Goal: Information Seeking & Learning: Compare options

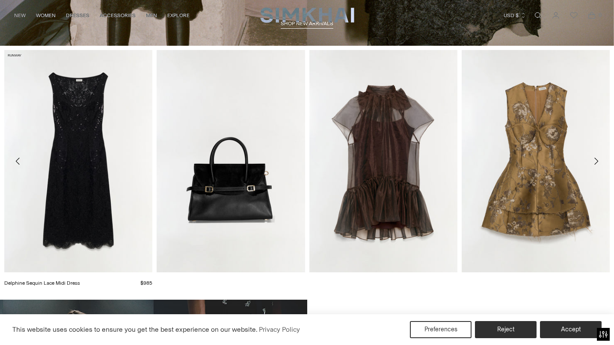
scroll to position [348, 0]
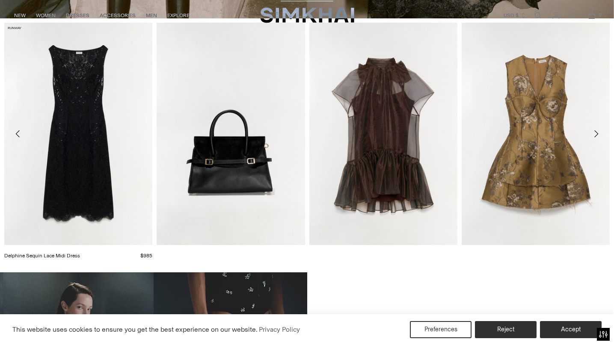
click at [80, 253] on link "Delphine Sequin Lace Midi Dress" at bounding box center [42, 256] width 76 height 6
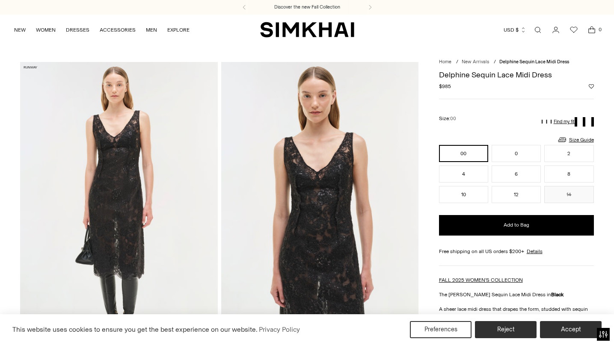
click at [108, 181] on img at bounding box center [118, 210] width 197 height 296
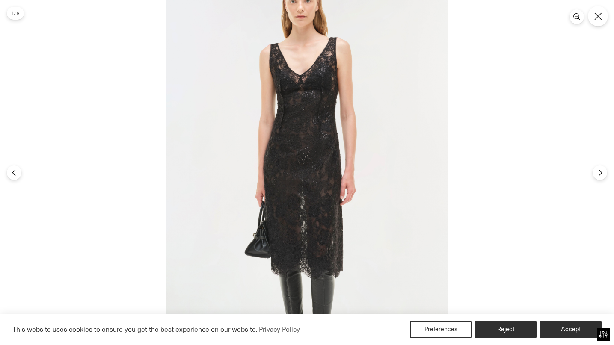
click at [595, 13] on icon "Close" at bounding box center [597, 15] width 7 height 7
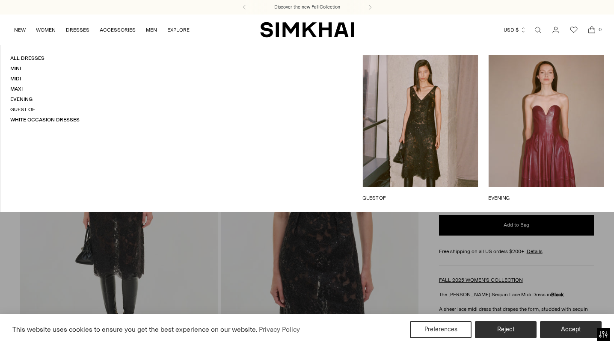
click at [80, 27] on link "DRESSES" at bounding box center [78, 30] width 24 height 19
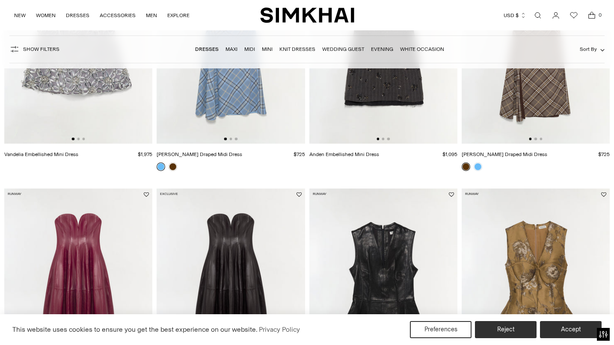
scroll to position [203, 0]
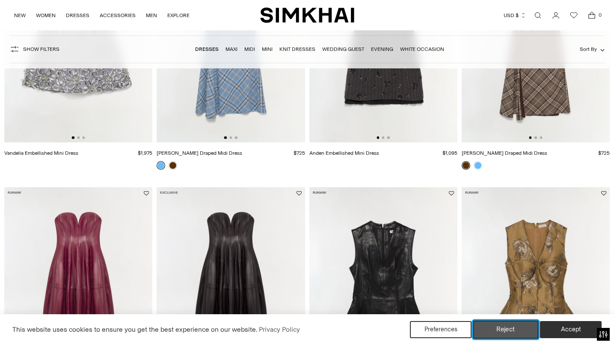
click at [495, 329] on button "Reject" at bounding box center [505, 330] width 65 height 18
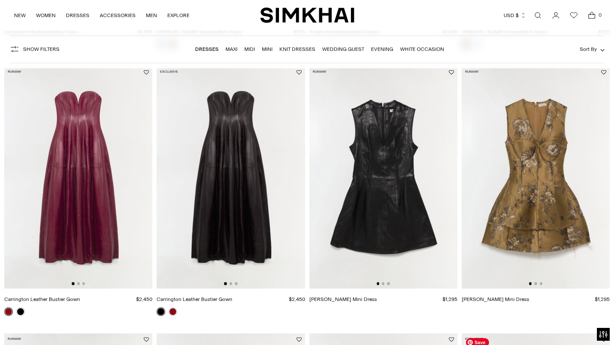
scroll to position [341, 0]
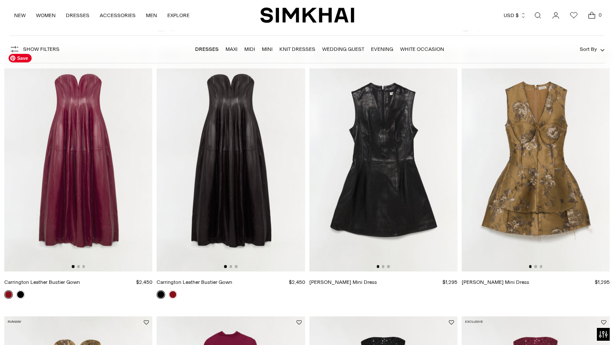
click at [88, 184] on img at bounding box center [78, 160] width 148 height 222
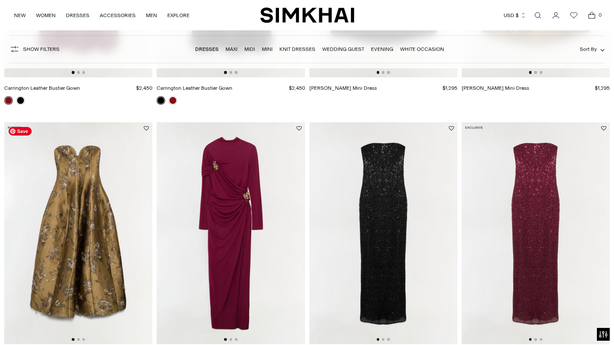
scroll to position [565, 0]
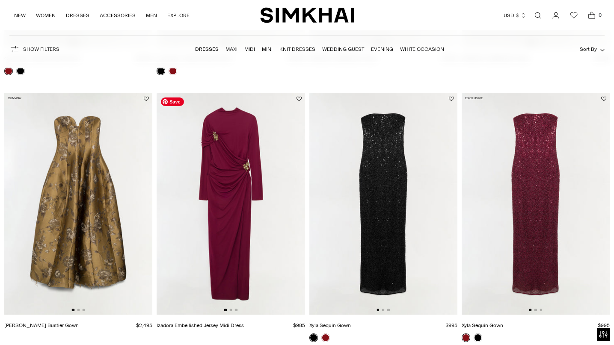
click at [228, 193] on img at bounding box center [231, 204] width 148 height 222
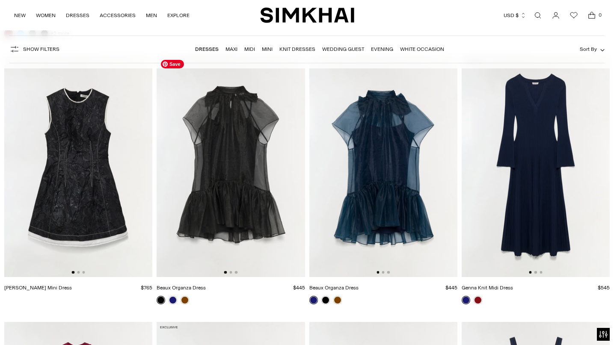
scroll to position [1675, 0]
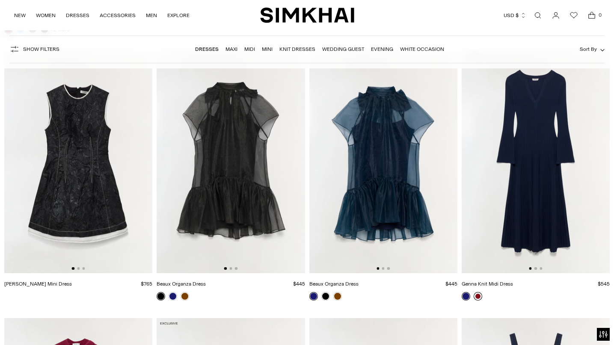
click at [478, 296] on link at bounding box center [478, 296] width 9 height 9
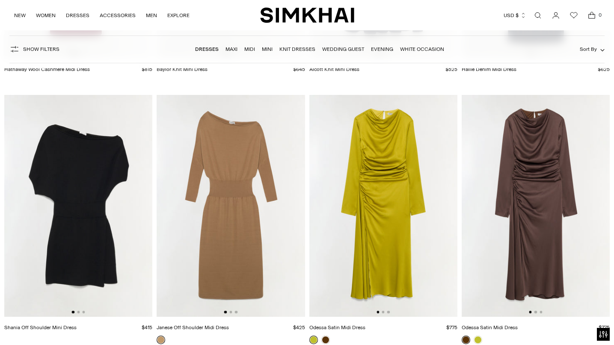
scroll to position [2157, 0]
click at [550, 132] on img at bounding box center [536, 206] width 148 height 222
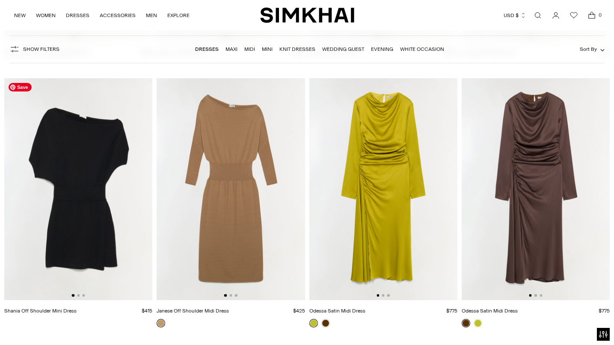
scroll to position [2175, 0]
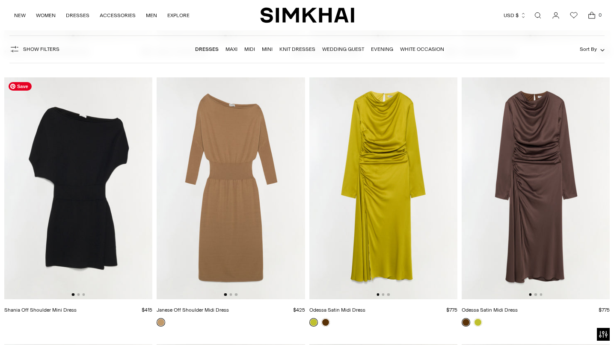
click at [100, 189] on img at bounding box center [78, 188] width 148 height 222
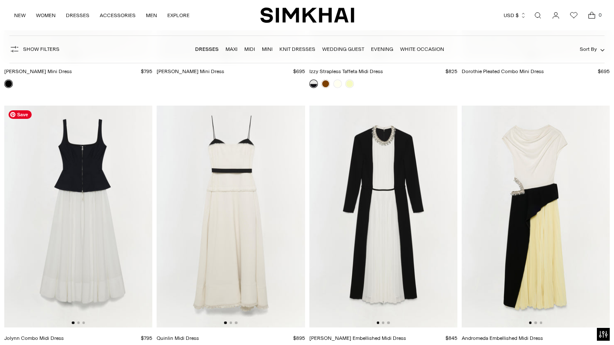
scroll to position [3749, 0]
click at [204, 219] on img at bounding box center [231, 216] width 148 height 222
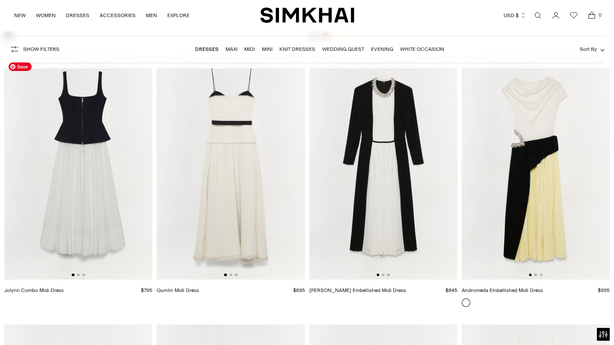
scroll to position [3830, 0]
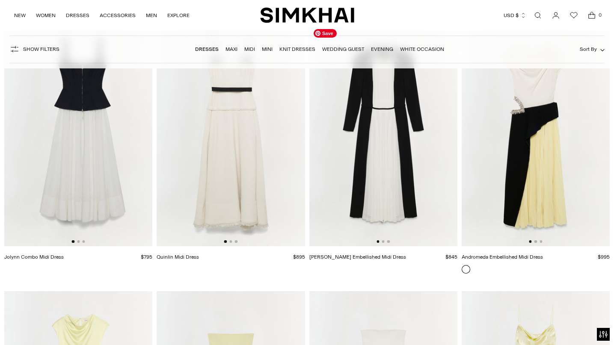
click at [347, 124] on img at bounding box center [383, 135] width 148 height 222
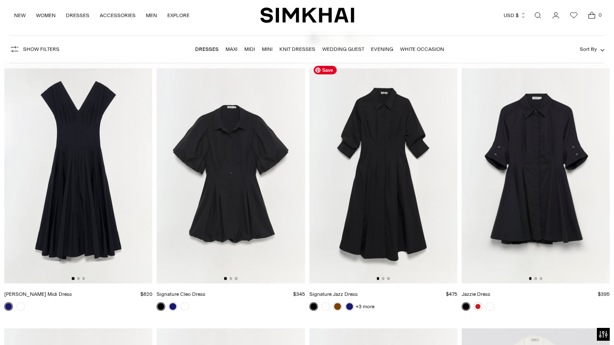
scroll to position [6193, 0]
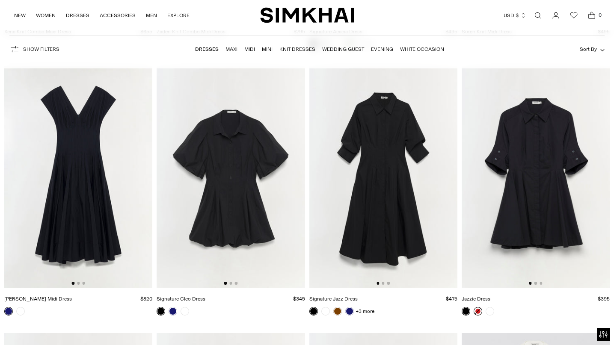
click at [479, 310] on link at bounding box center [478, 311] width 9 height 9
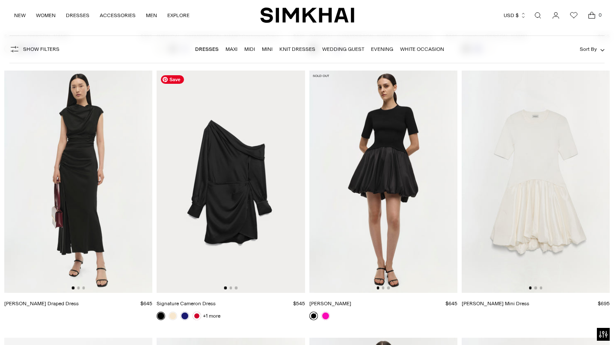
scroll to position [8863, 0]
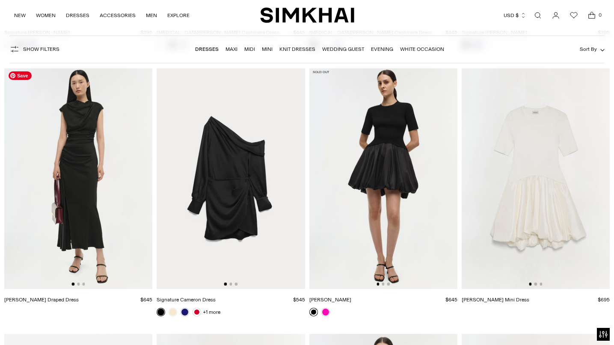
click at [85, 213] on img at bounding box center [78, 178] width 148 height 222
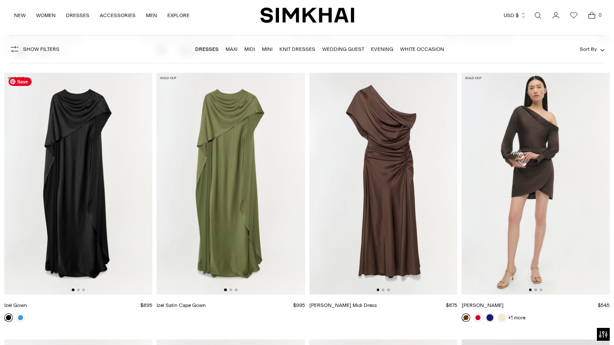
scroll to position [9392, 0]
click at [393, 184] on img at bounding box center [383, 183] width 148 height 222
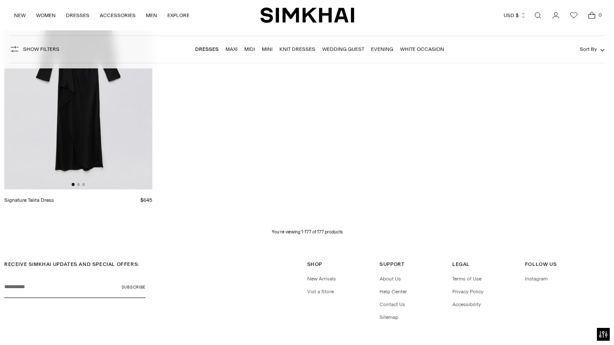
scroll to position [11894, 0]
click at [384, 49] on link "Evening" at bounding box center [382, 49] width 22 height 6
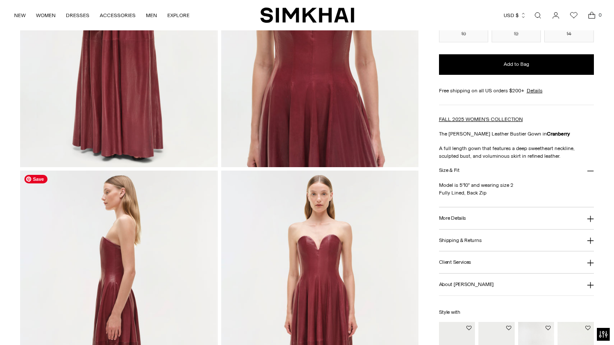
scroll to position [197, 0]
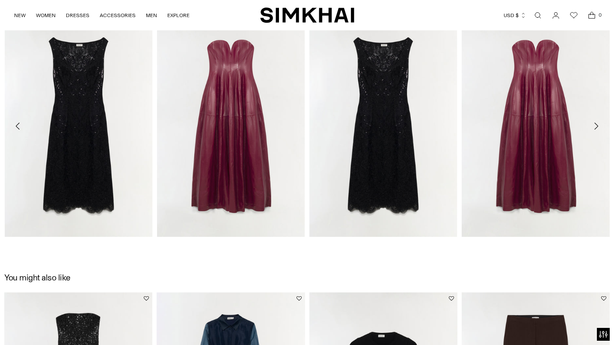
scroll to position [992, 0]
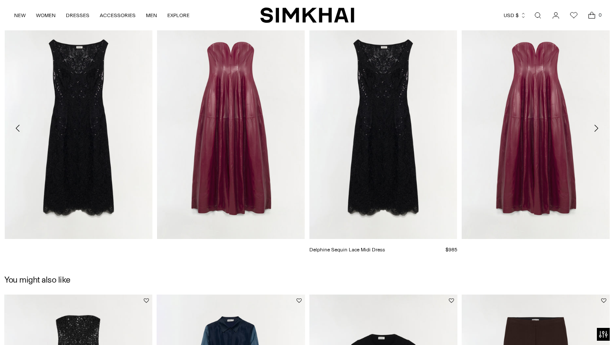
click at [385, 247] on link "Delphine Sequin Lace Midi Dress" at bounding box center [347, 250] width 76 height 6
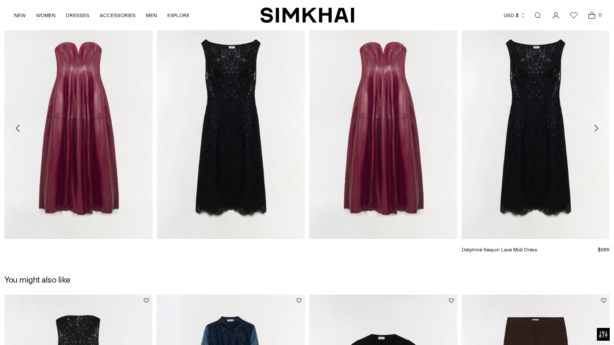
click at [522, 247] on link "Delphine Sequin Lace Midi Dress" at bounding box center [500, 250] width 76 height 6
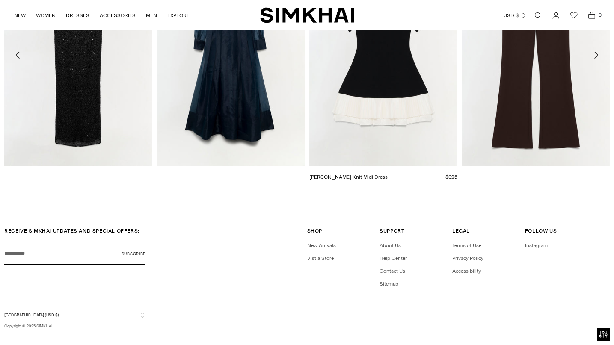
scroll to position [1354, 0]
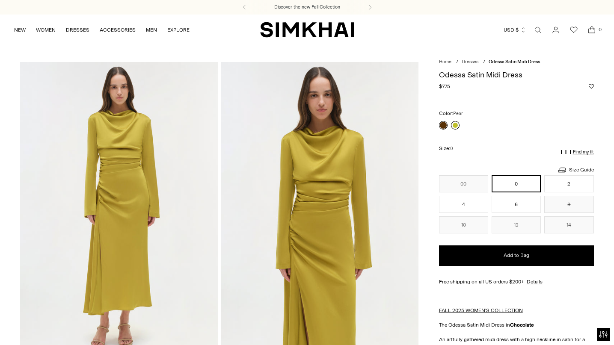
click at [455, 125] on link at bounding box center [455, 125] width 9 height 9
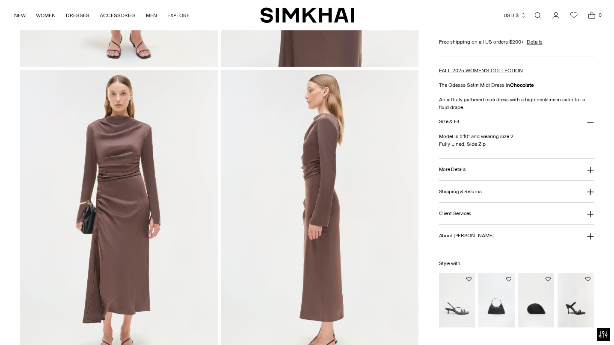
scroll to position [296, 0]
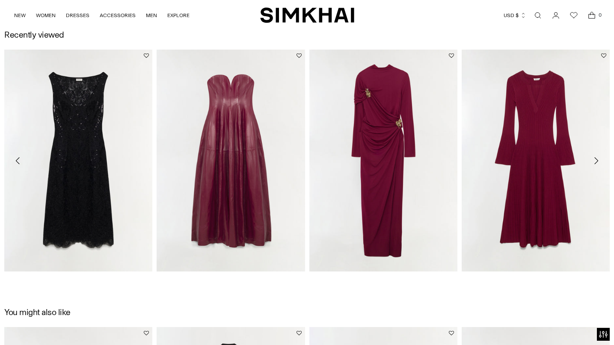
scroll to position [963, 0]
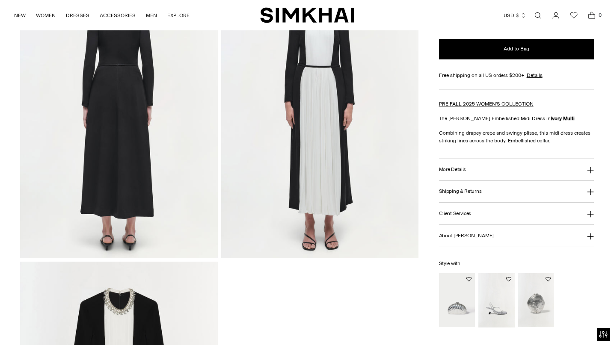
scroll to position [700, 0]
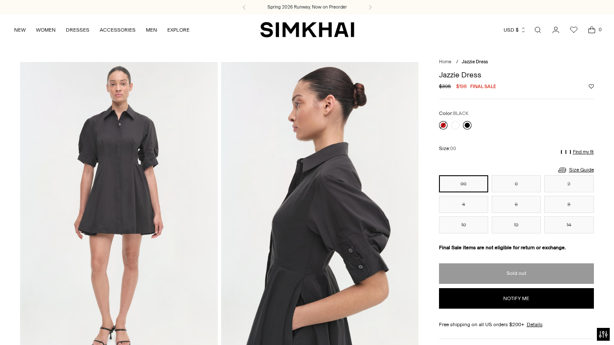
click at [468, 126] on link at bounding box center [467, 125] width 9 height 9
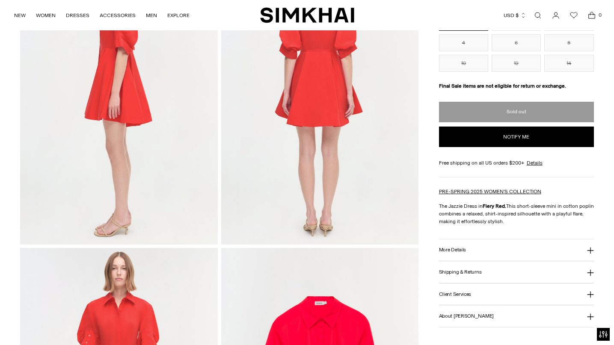
scroll to position [424, 0]
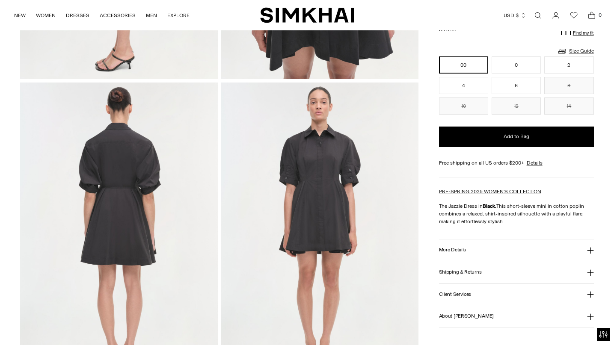
scroll to position [581, 0]
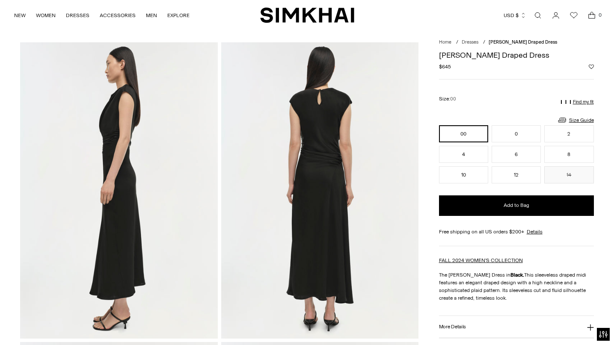
scroll to position [20, 0]
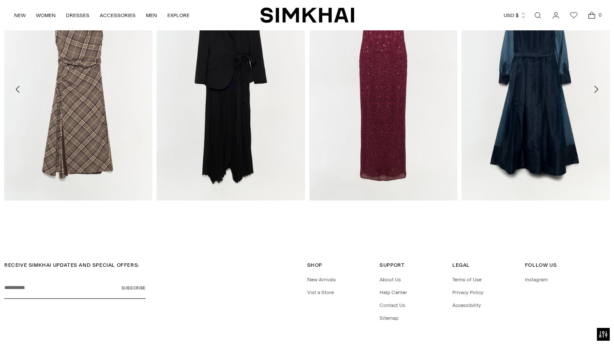
scroll to position [1311, 0]
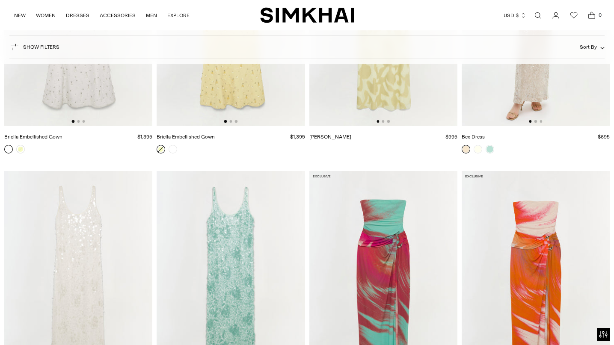
scroll to position [1544, 0]
